Goal: Download file/media

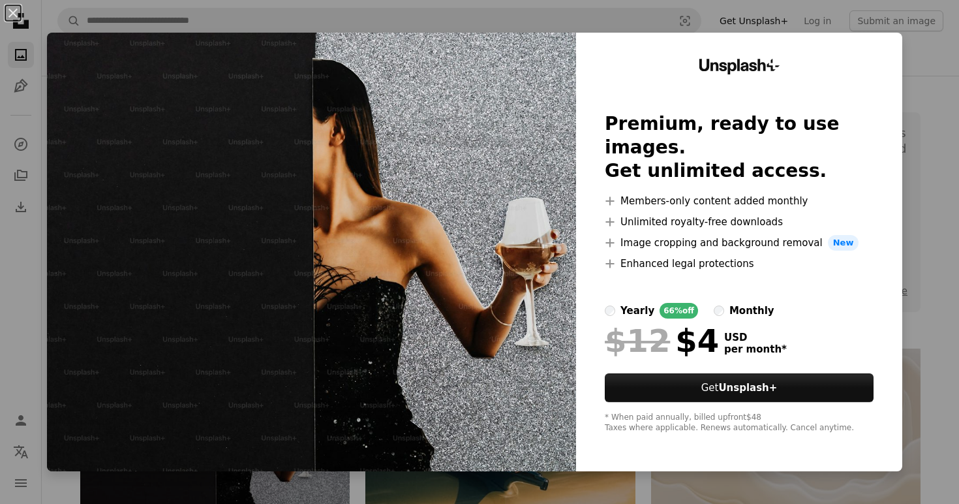
scroll to position [258, 0]
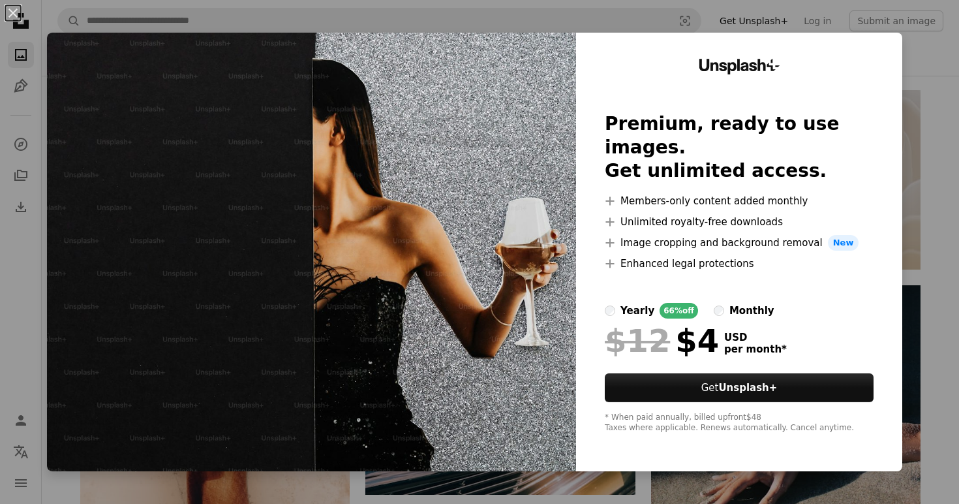
click at [938, 68] on div "An X shape Unsplash+ Premium, ready to use images. Get unlimited access. A plus…" at bounding box center [479, 252] width 959 height 504
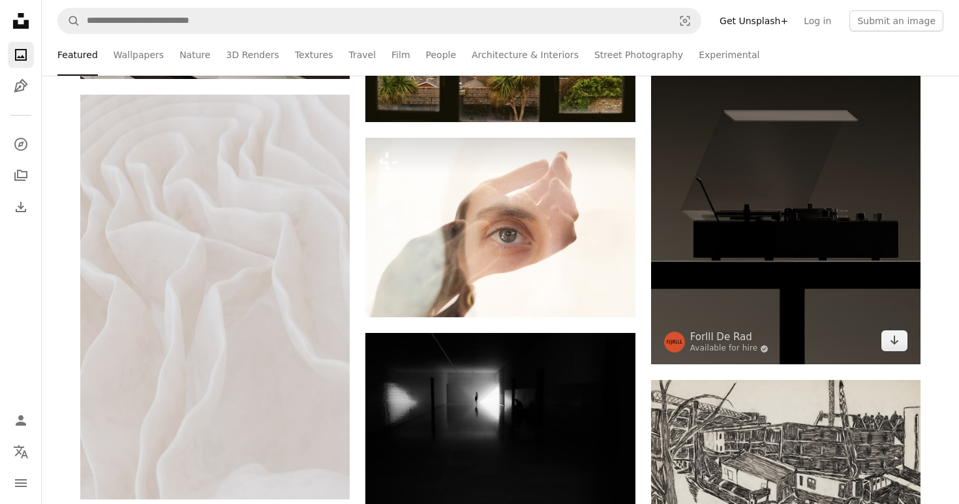
scroll to position [1315, 0]
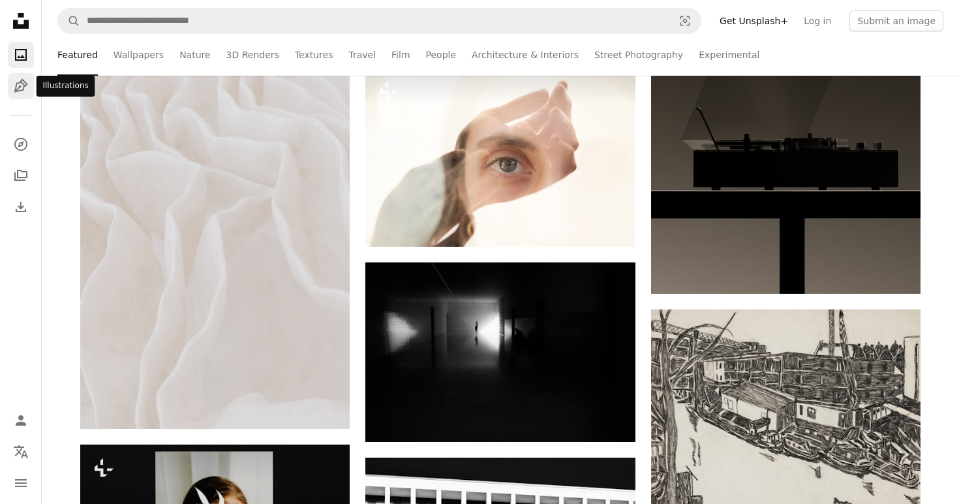
click at [16, 82] on icon "Pen Tool" at bounding box center [21, 86] width 16 height 16
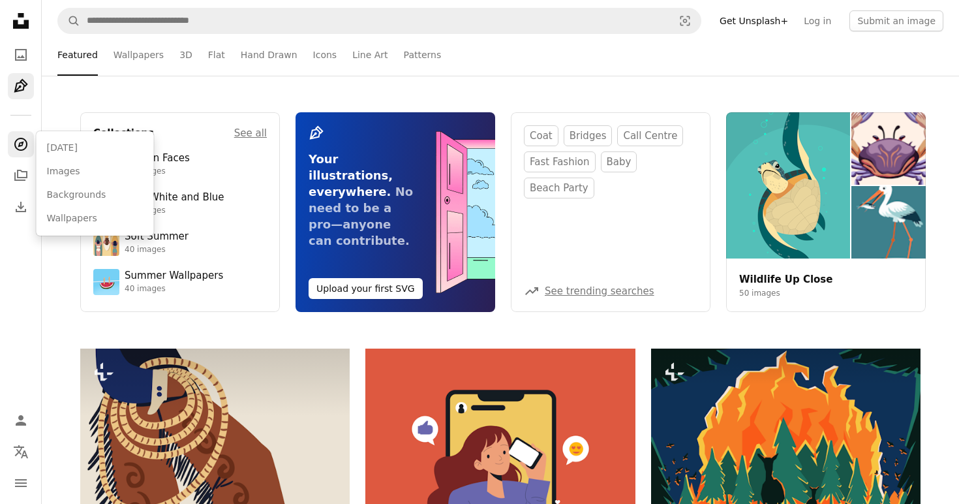
click at [13, 138] on icon "A compass" at bounding box center [21, 144] width 16 height 16
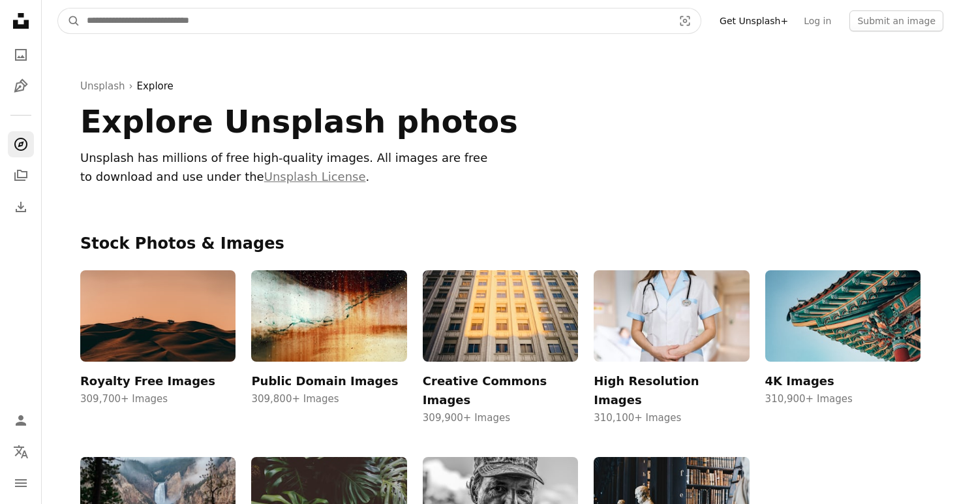
click at [131, 17] on input "Find visuals sitewide" at bounding box center [374, 20] width 589 height 25
type input "**********"
click at [58, 8] on button "A magnifying glass" at bounding box center [69, 20] width 22 height 25
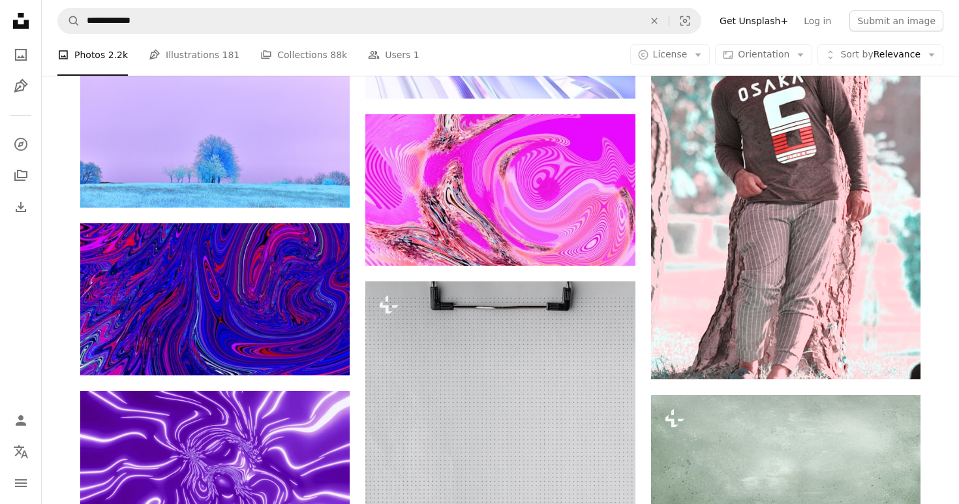
scroll to position [744, 0]
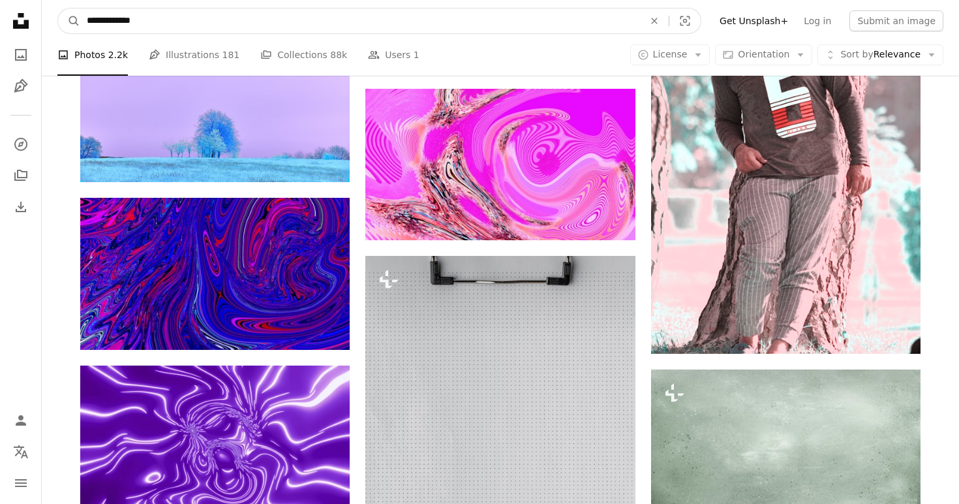
click at [277, 25] on input "**********" at bounding box center [360, 20] width 560 height 25
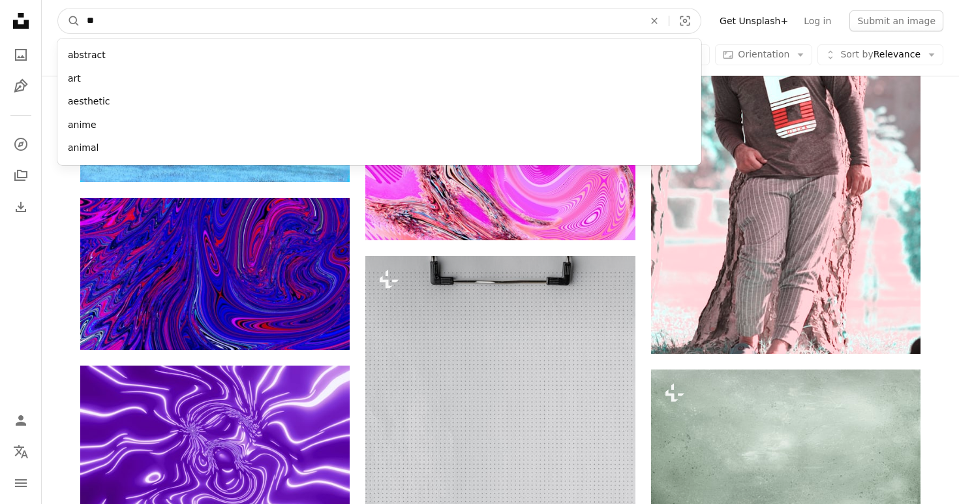
type input "*"
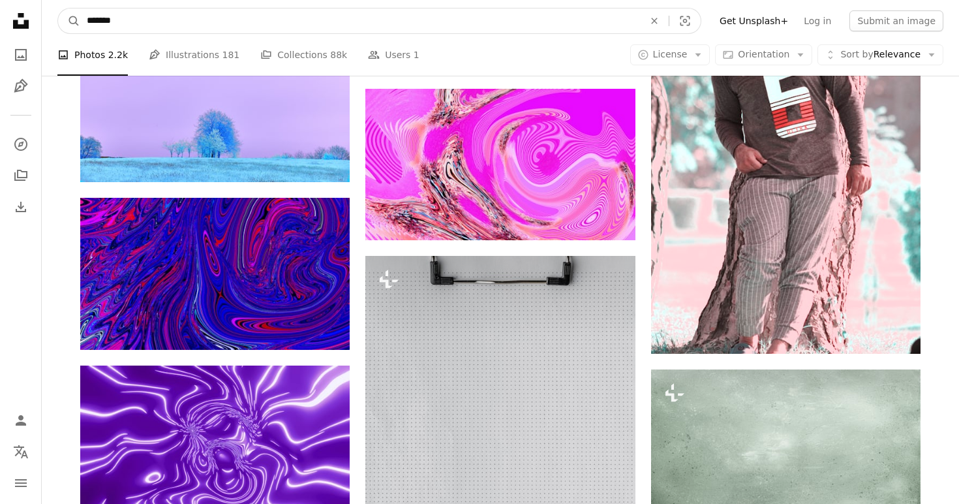
type input "********"
click button "A magnifying glass" at bounding box center [69, 20] width 22 height 25
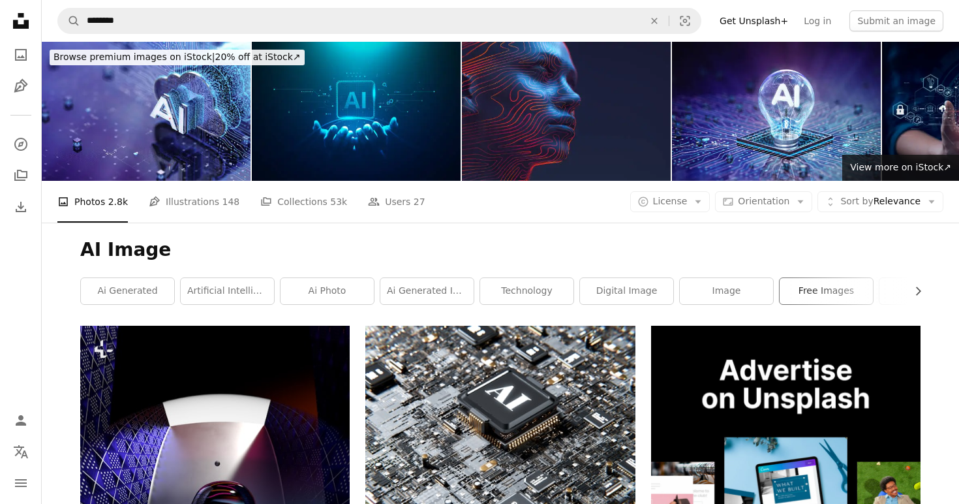
click at [838, 278] on link "free images" at bounding box center [826, 291] width 93 height 26
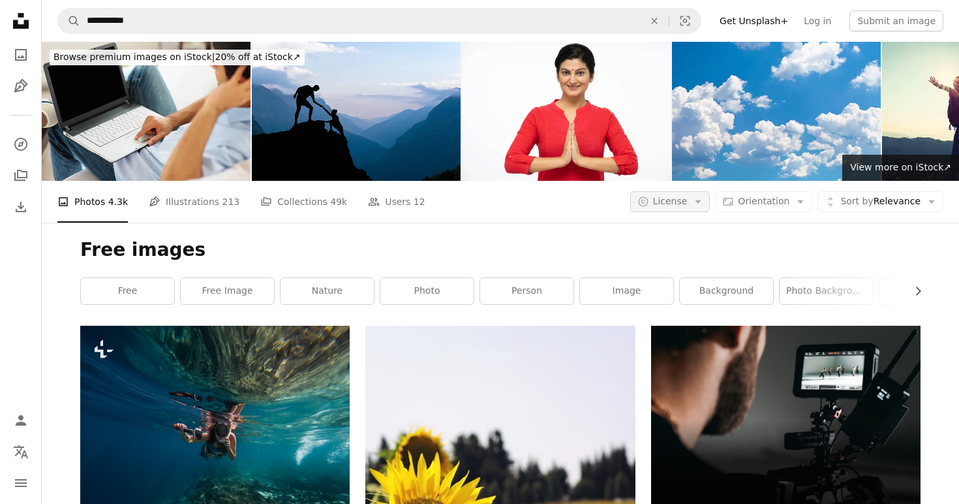
click at [702, 196] on icon "Arrow down" at bounding box center [698, 202] width 12 height 12
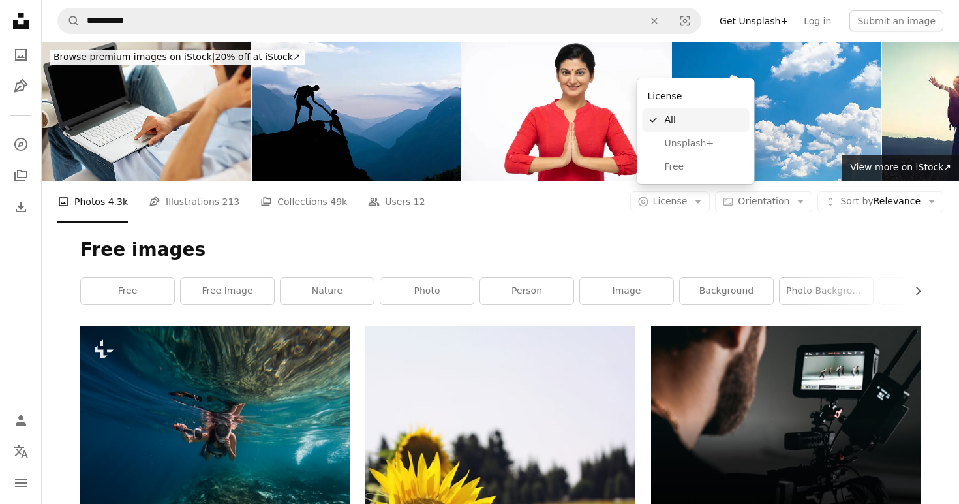
click at [689, 114] on span "All" at bounding box center [705, 120] width 80 height 13
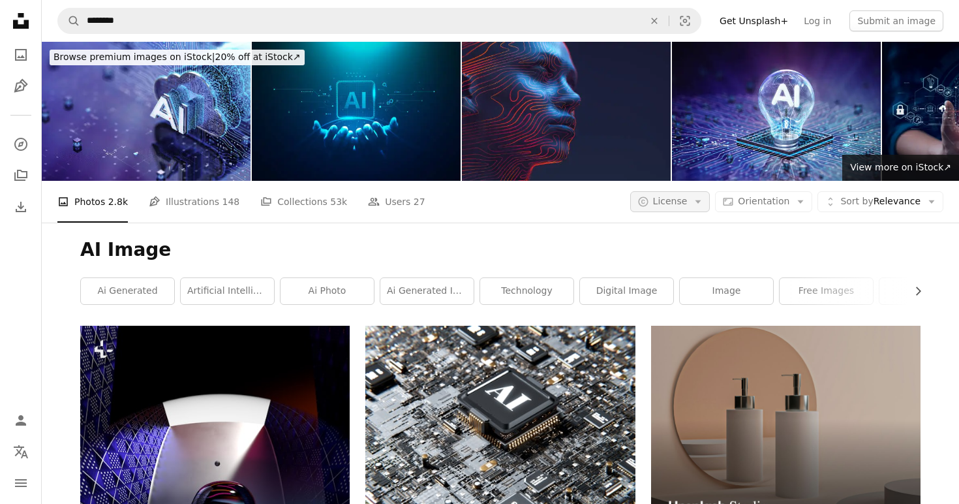
click at [688, 196] on span "License" at bounding box center [670, 201] width 35 height 10
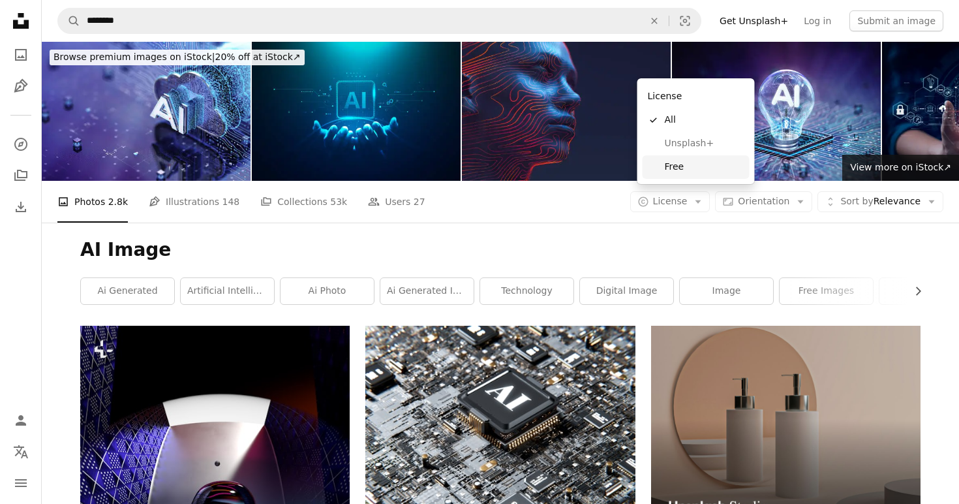
click at [675, 172] on span "Free" at bounding box center [705, 166] width 80 height 13
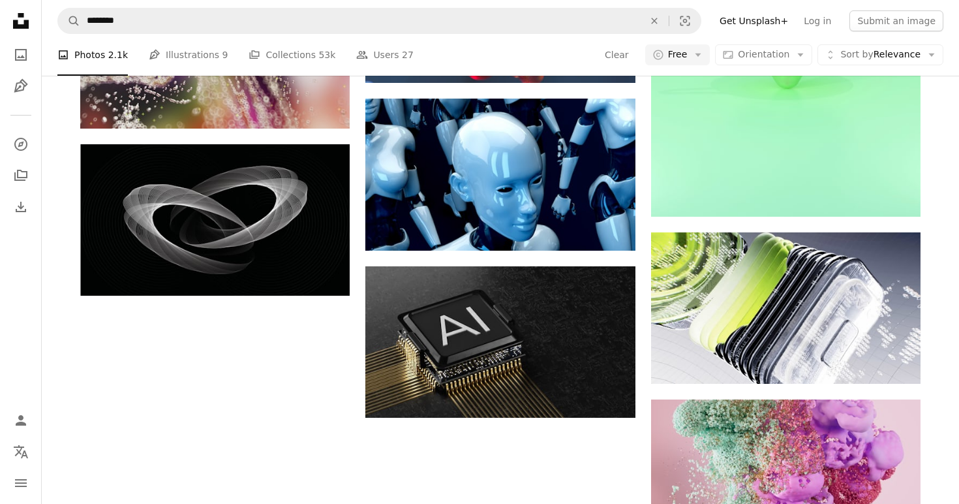
scroll to position [1600, 0]
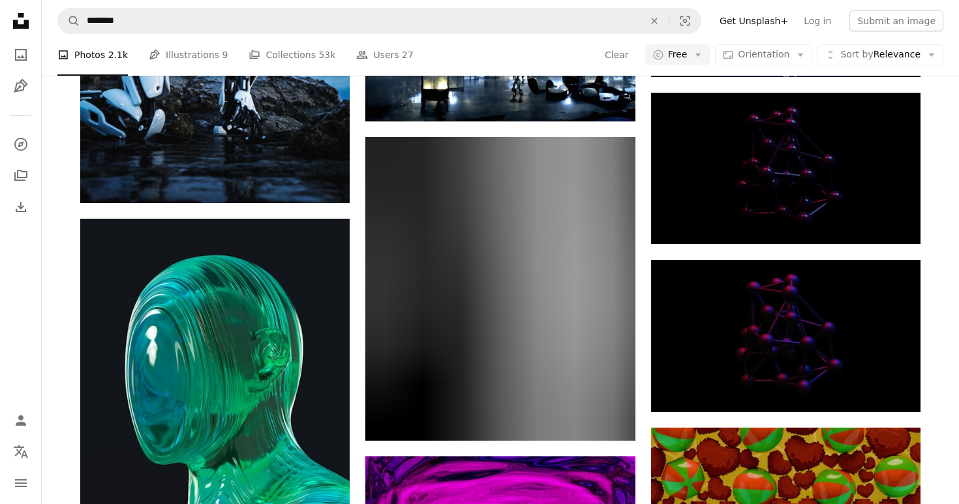
scroll to position [2319, 0]
